Goal: Task Accomplishment & Management: Contribute content

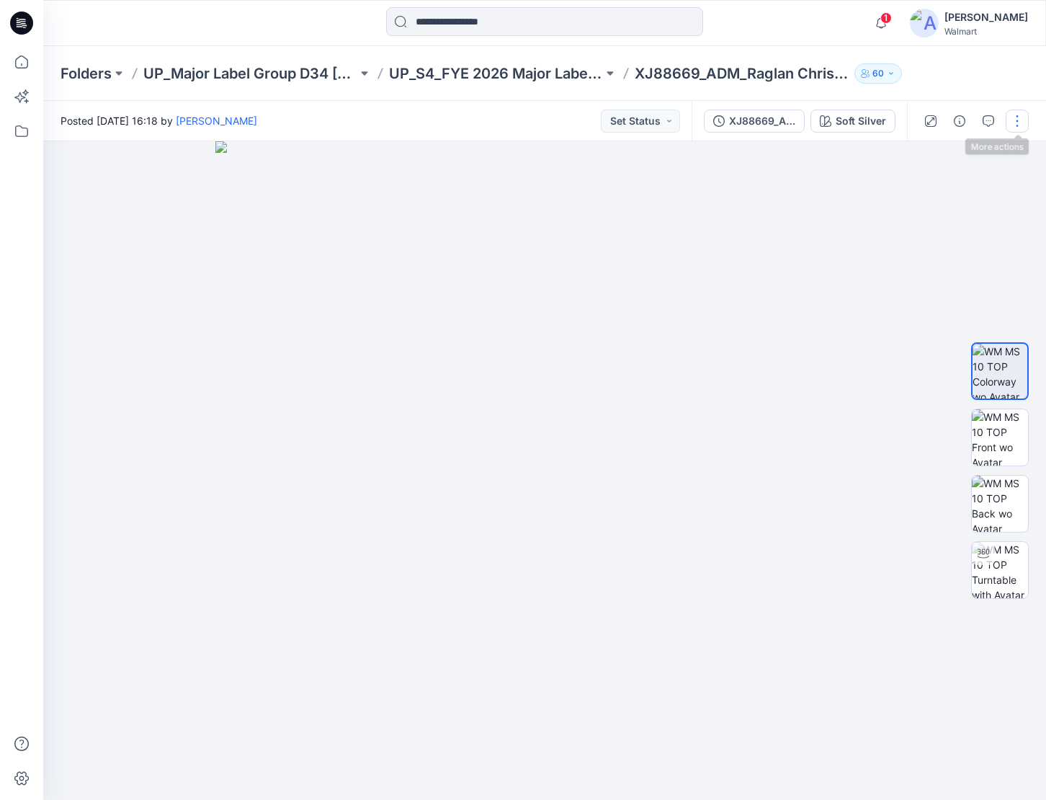
click at [1013, 119] on button "button" at bounding box center [1017, 121] width 23 height 23
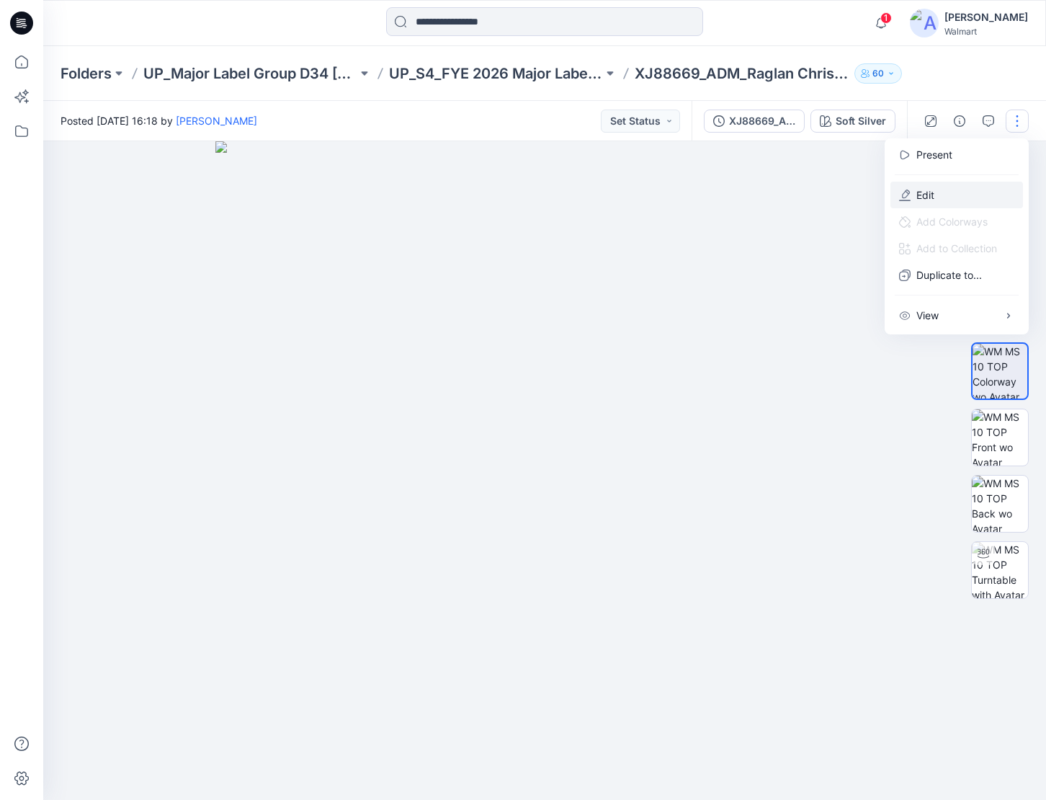
click at [966, 197] on button "Edit" at bounding box center [957, 195] width 133 height 27
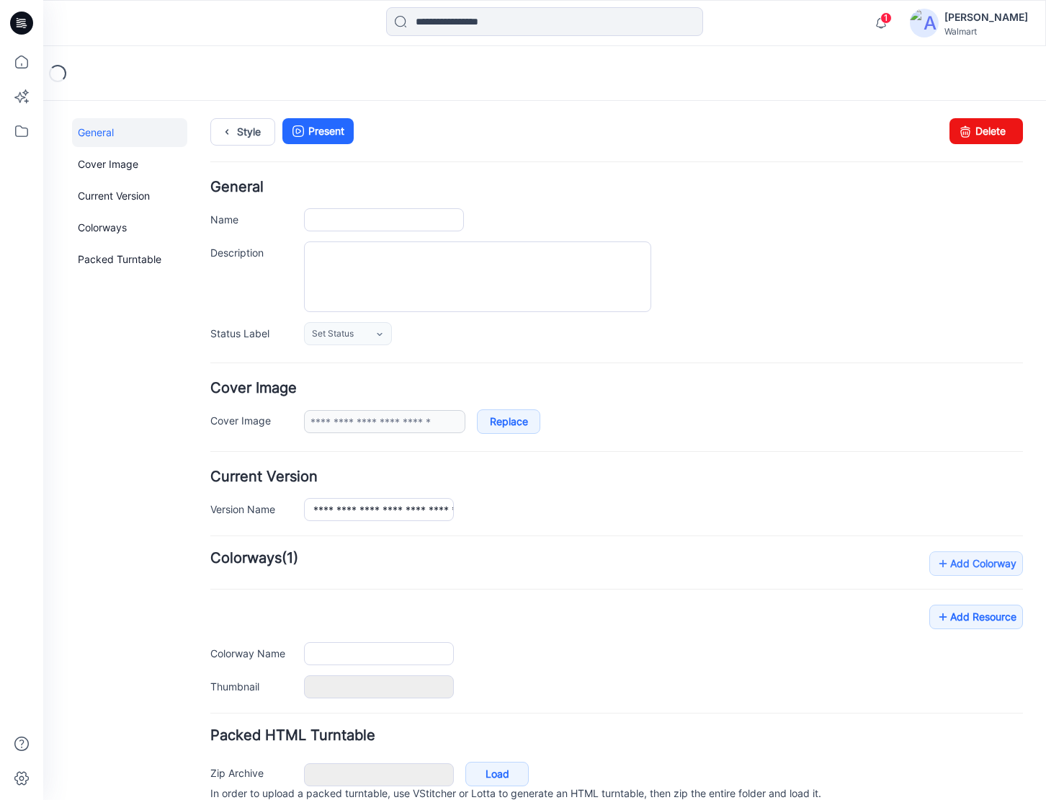
type input "**********"
type textarea "**********"
type input "**********"
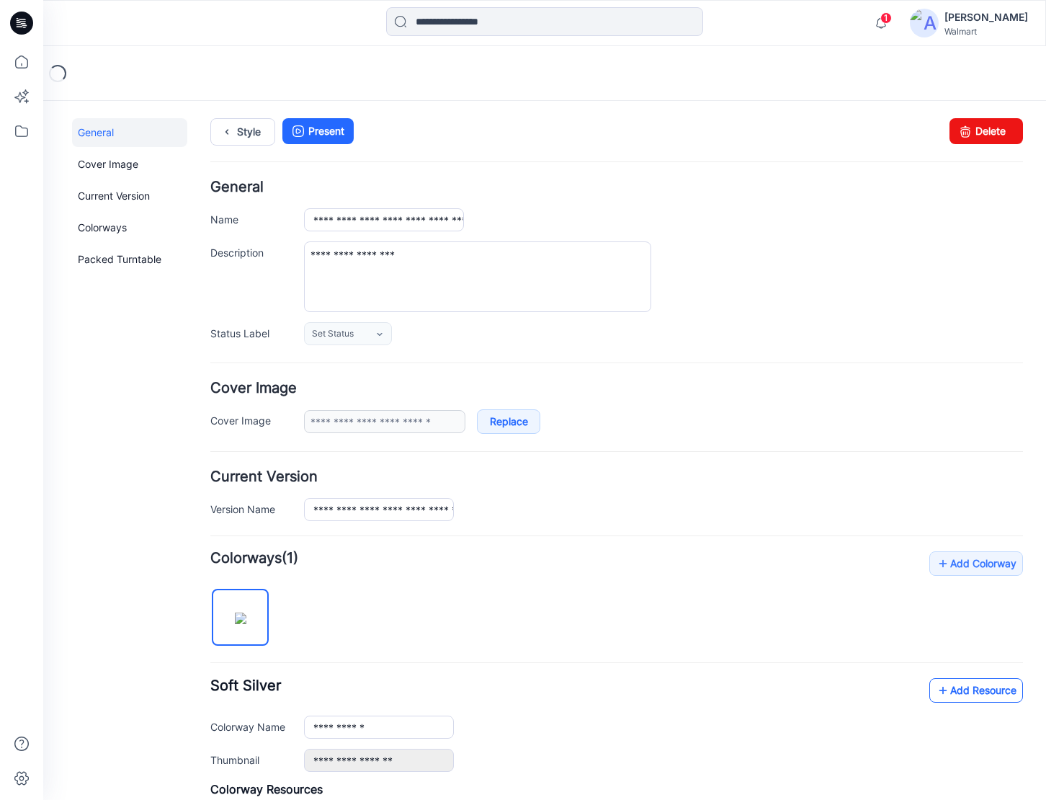
click at [950, 693] on link "Add Resource" at bounding box center [977, 690] width 94 height 25
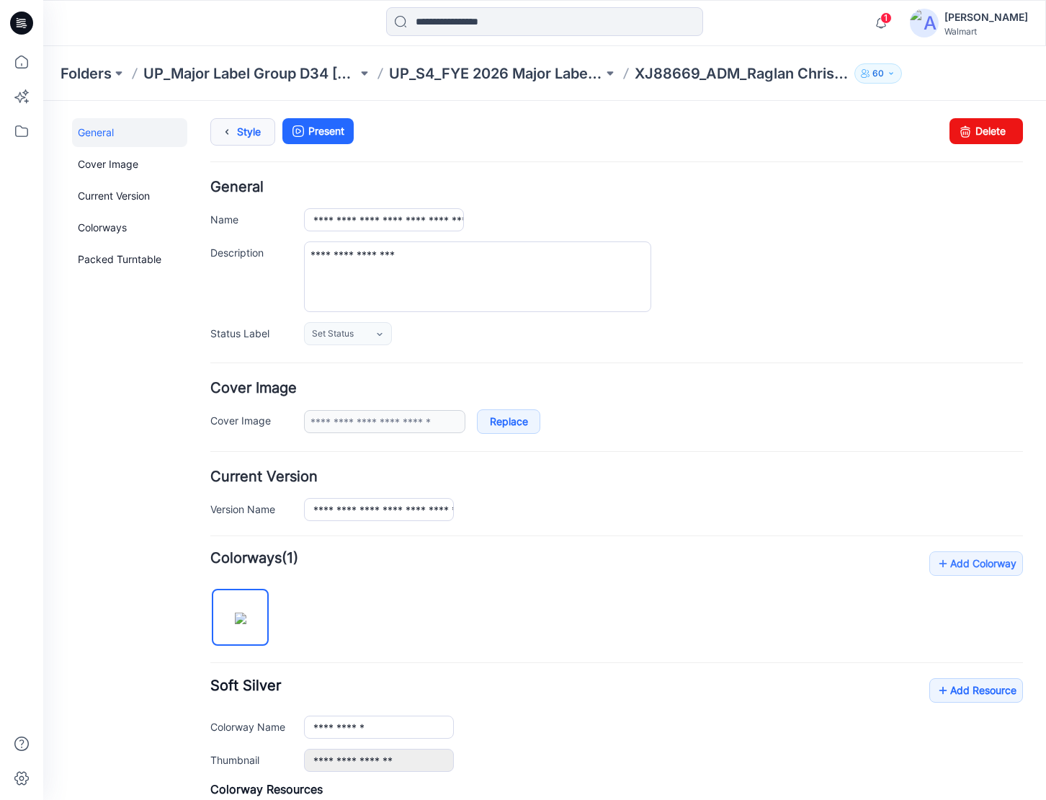
click at [231, 119] on icon at bounding box center [227, 132] width 20 height 26
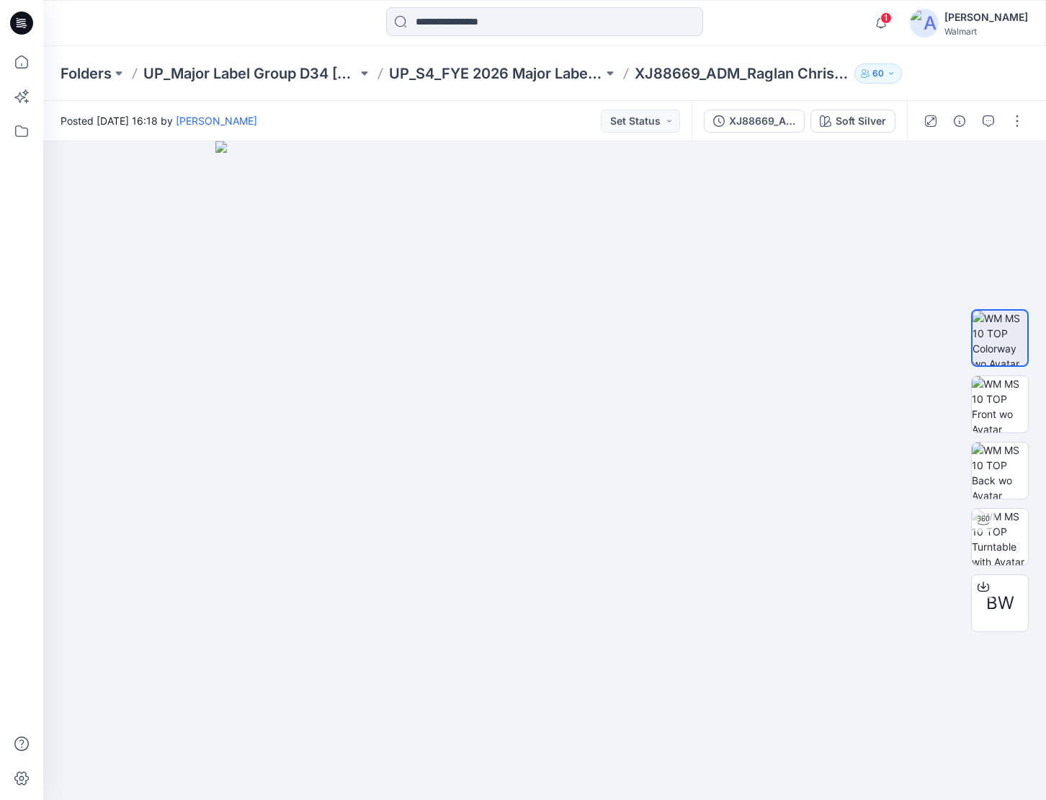
click at [26, 22] on icon at bounding box center [21, 23] width 23 height 23
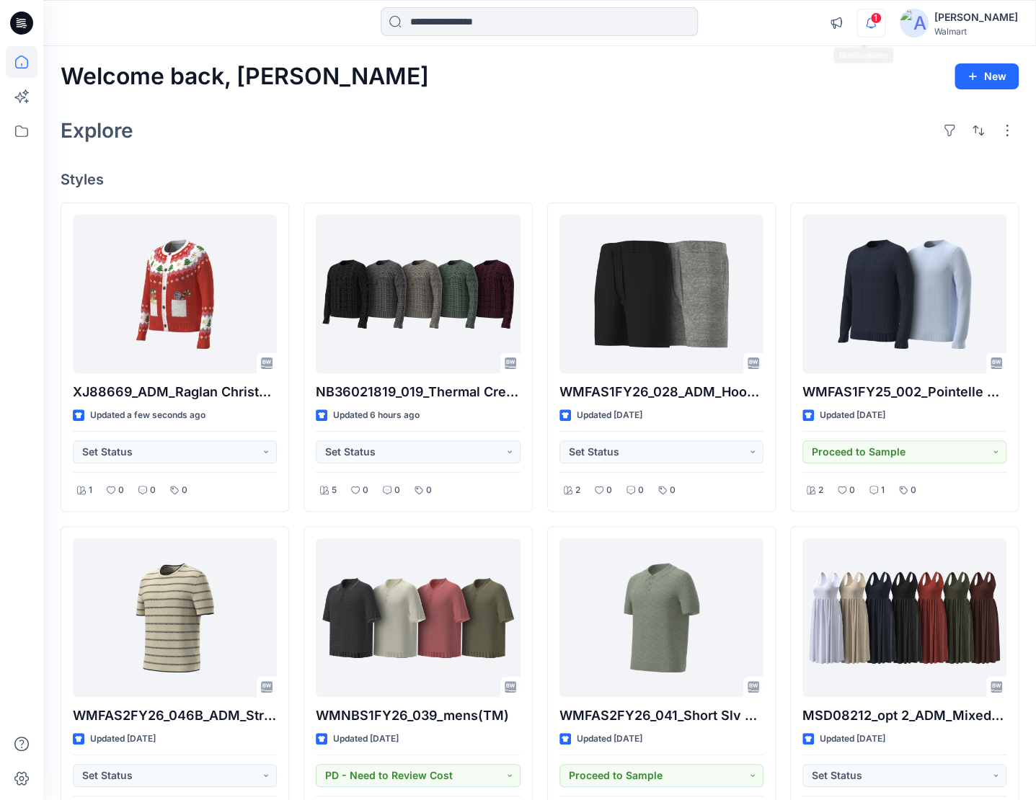
click at [873, 24] on icon "button" at bounding box center [870, 23] width 27 height 29
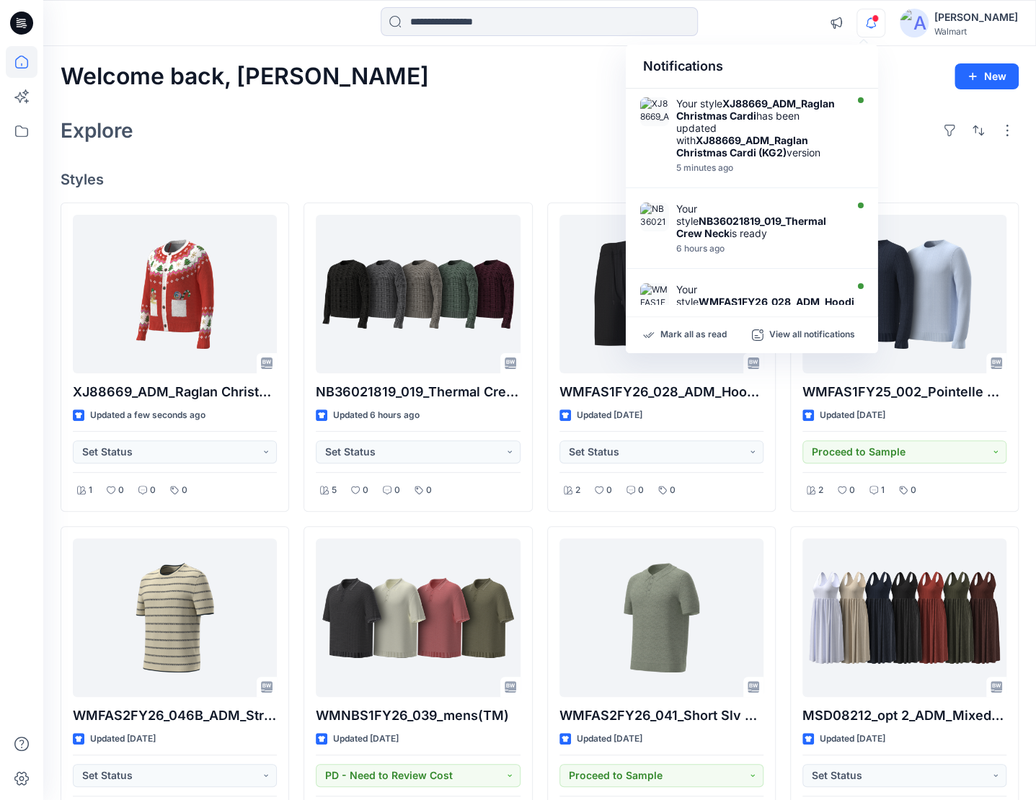
click at [872, 22] on icon "button" at bounding box center [870, 23] width 27 height 29
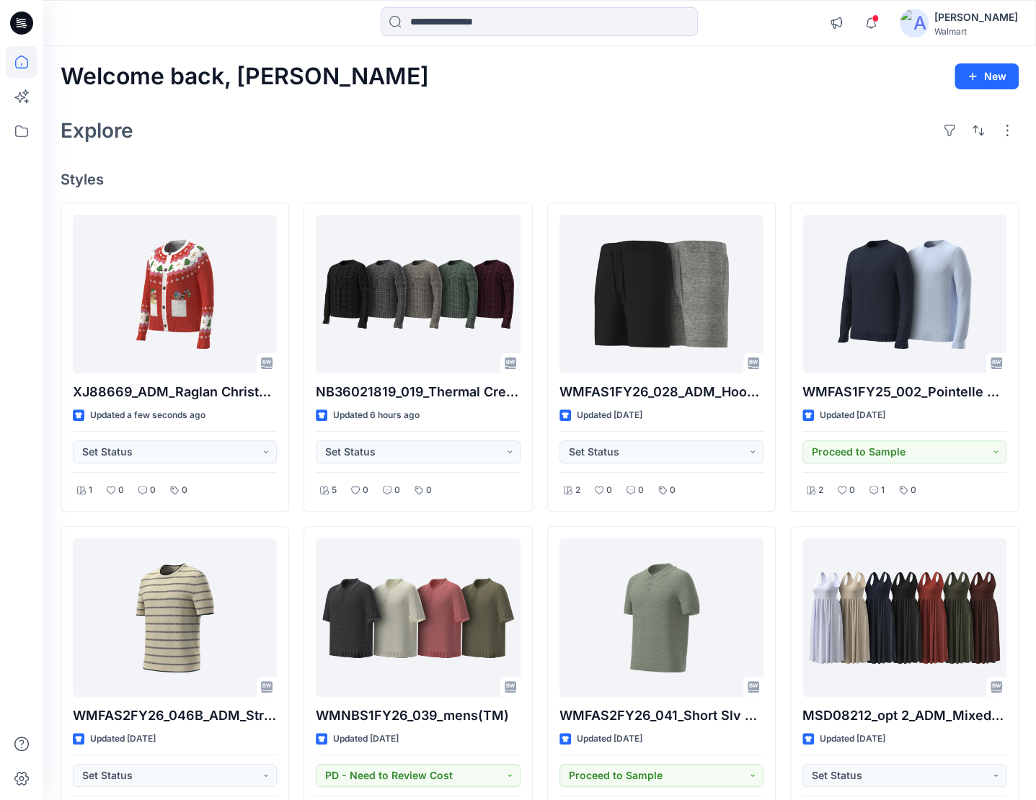
click at [23, 16] on icon at bounding box center [21, 23] width 23 height 23
click at [21, 15] on icon at bounding box center [21, 23] width 23 height 23
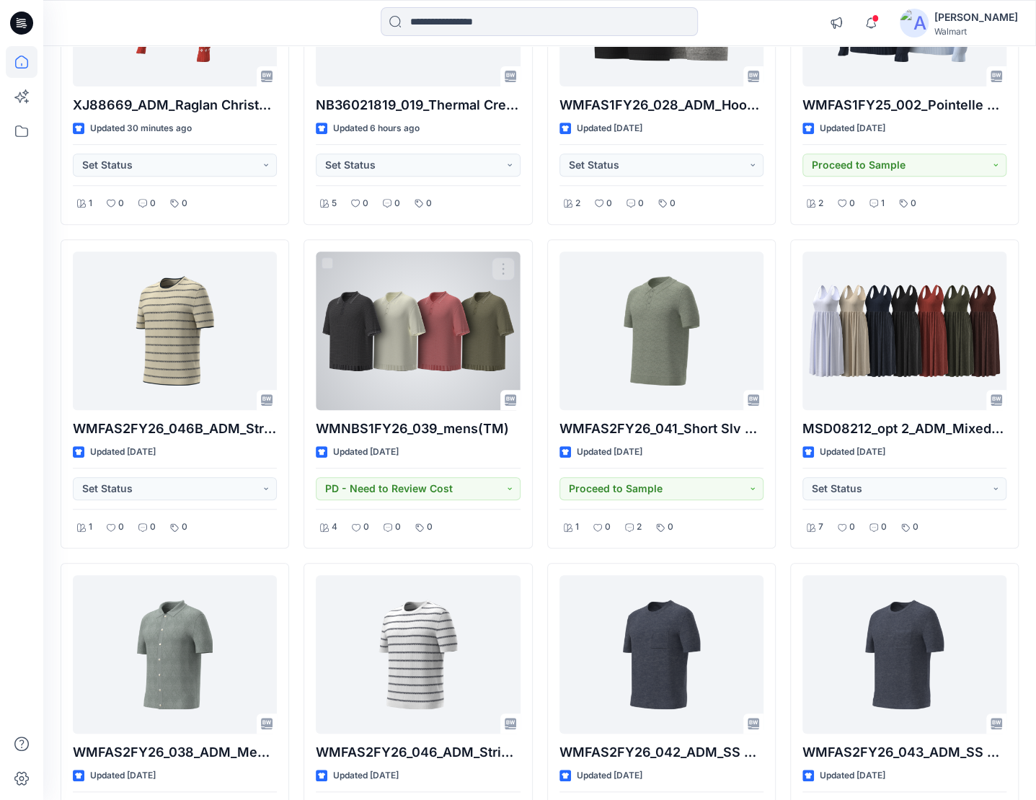
scroll to position [288, 0]
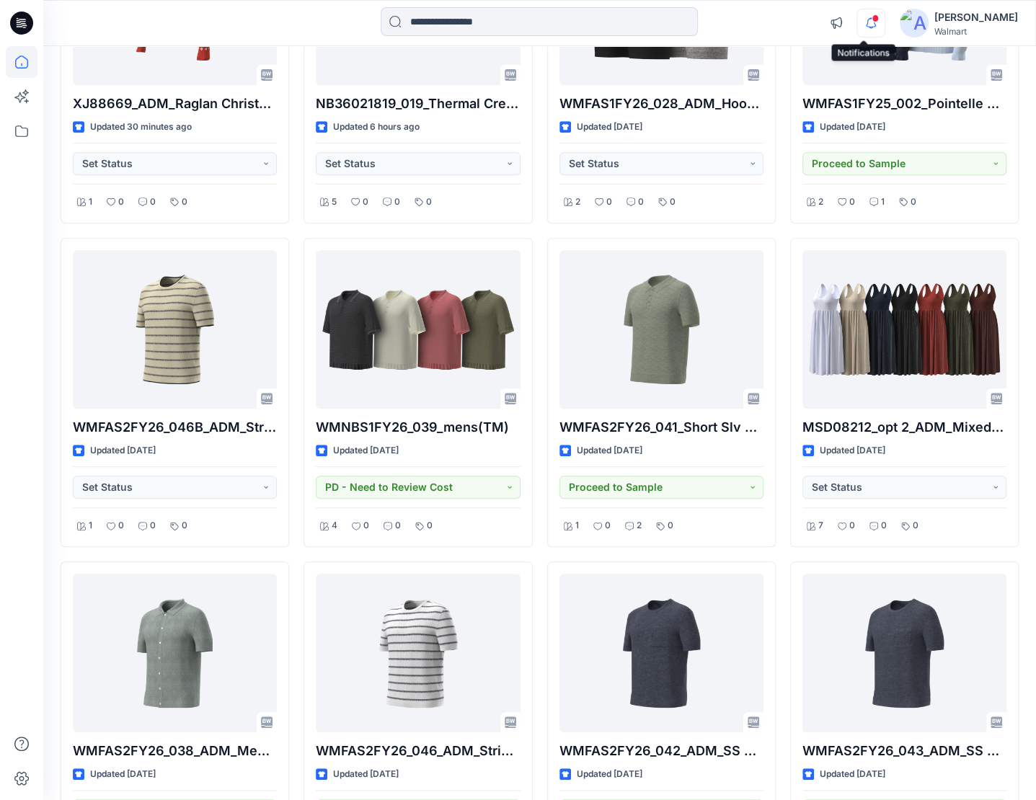
click at [863, 27] on icon "button" at bounding box center [870, 23] width 27 height 29
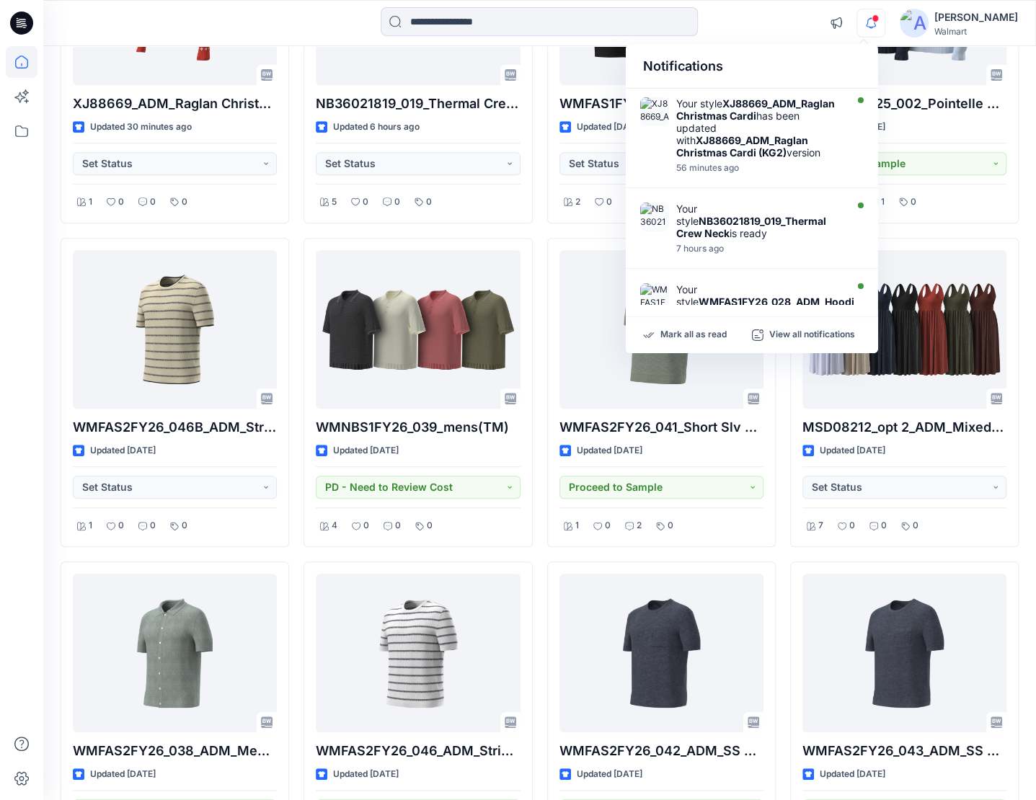
drag, startPoint x: 863, startPoint y: 27, endPoint x: 840, endPoint y: 44, distance: 28.8
click at [862, 27] on icon "button" at bounding box center [870, 23] width 27 height 29
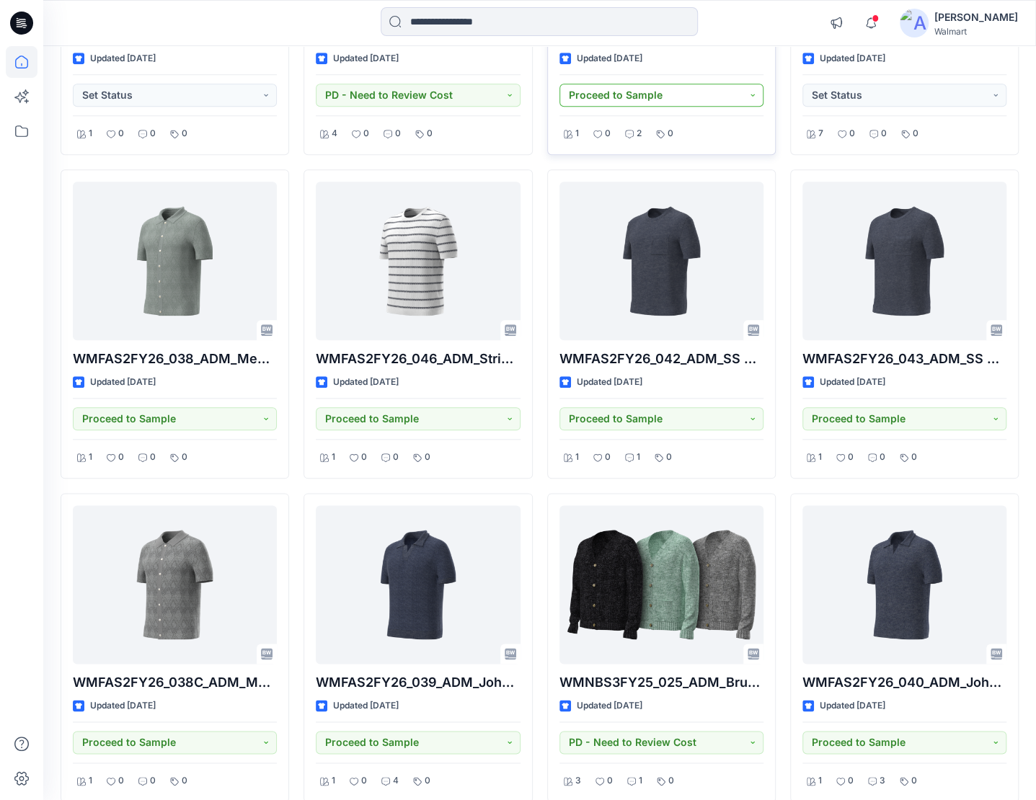
scroll to position [721, 0]
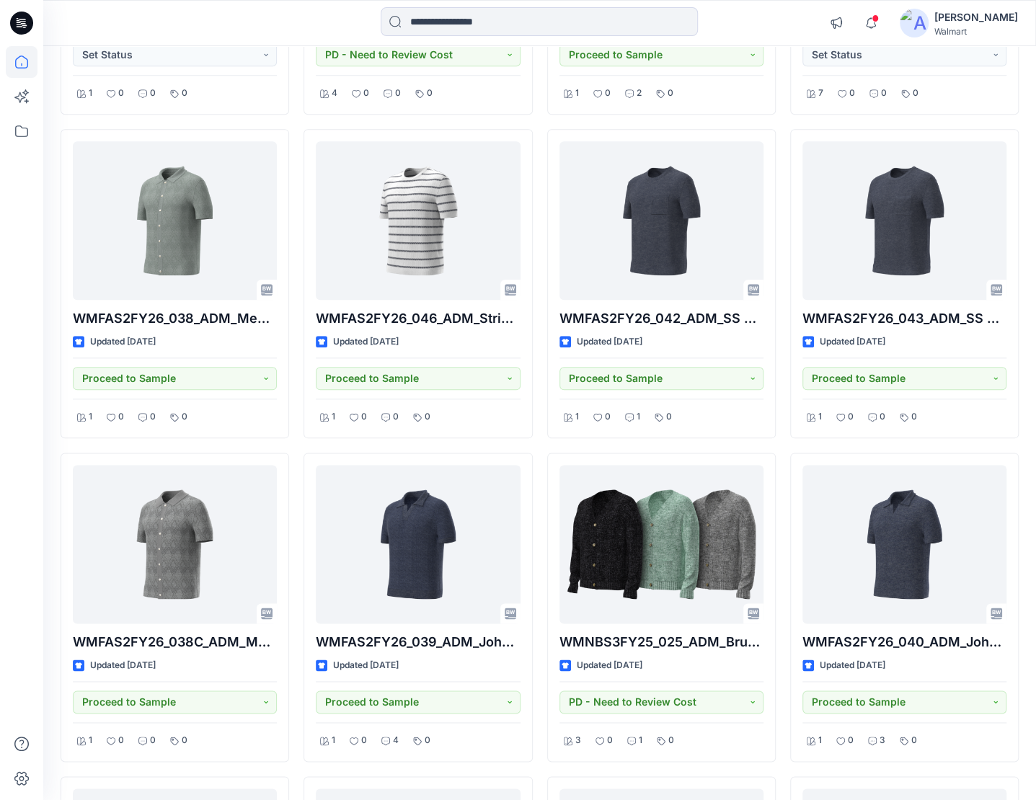
click at [780, 459] on div "XJ88669_ADM_Raglan Christmas Cardi Updated 30 minutes ago Set Status 1 0 0 0 WM…" at bounding box center [540, 446] width 958 height 1928
click at [871, 17] on span at bounding box center [874, 18] width 7 height 8
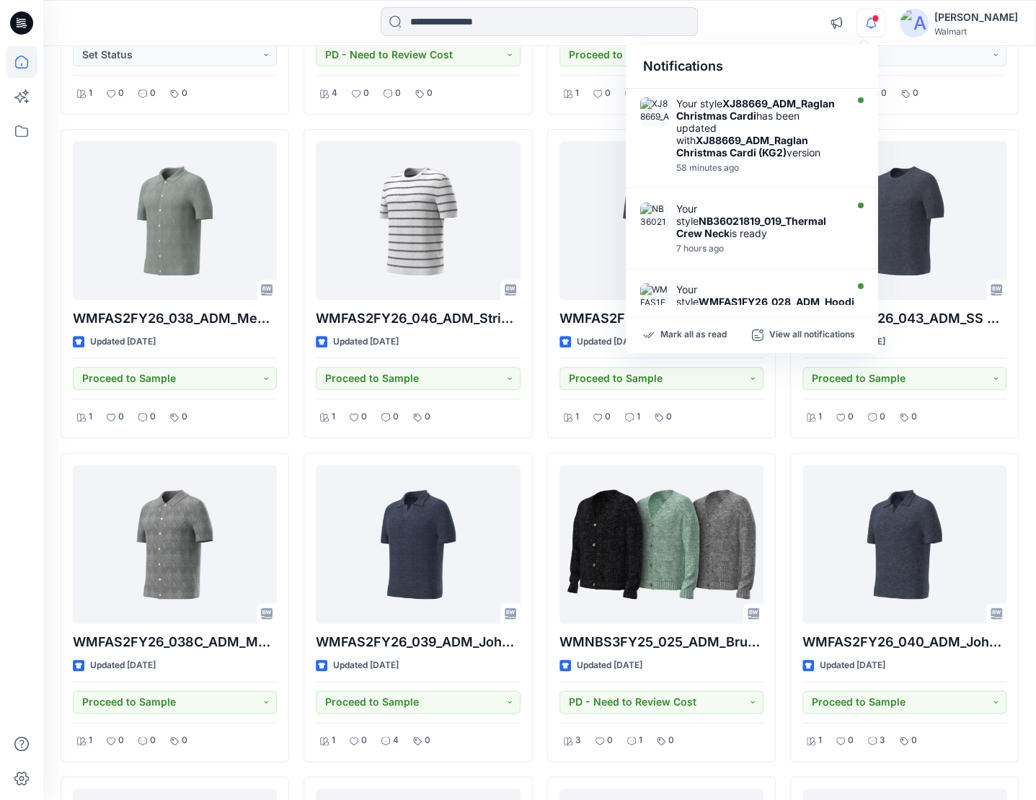
click at [871, 14] on span at bounding box center [874, 18] width 7 height 8
